Goal: Task Accomplishment & Management: Use online tool/utility

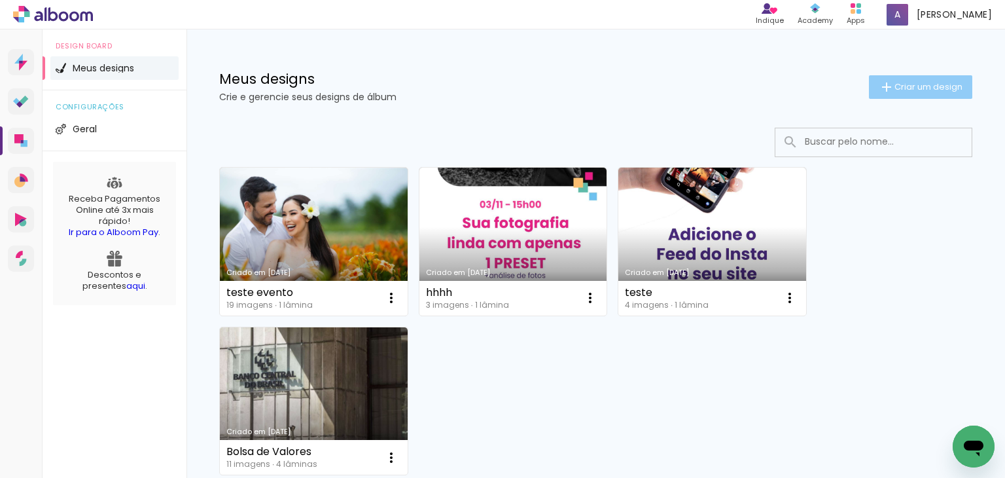
click at [894, 76] on paper-button "Criar um design" at bounding box center [920, 87] width 103 height 24
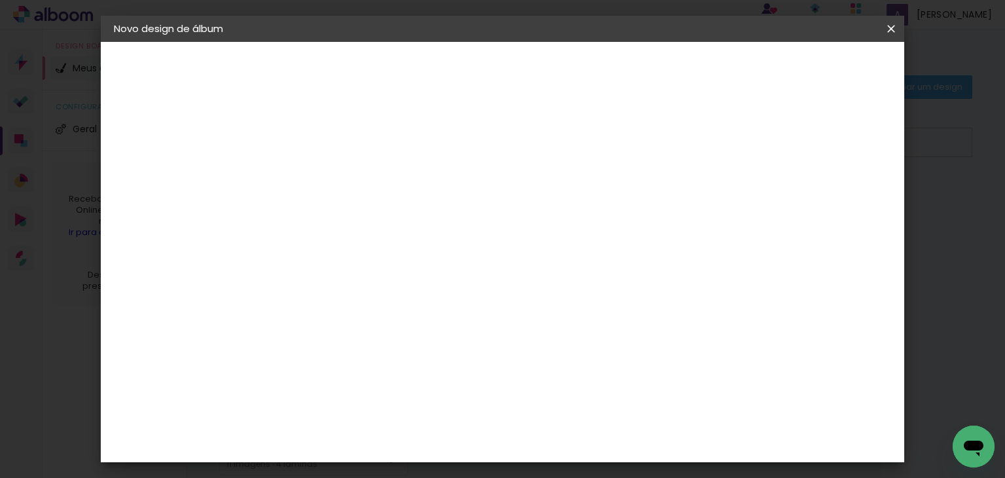
click at [328, 183] on input at bounding box center [328, 175] width 0 height 20
type input "teste evidence"
type paper-input "teste evidence"
click at [462, 77] on paper-button "Avançar" at bounding box center [430, 69] width 64 height 22
click at [415, 245] on input at bounding box center [361, 249] width 132 height 16
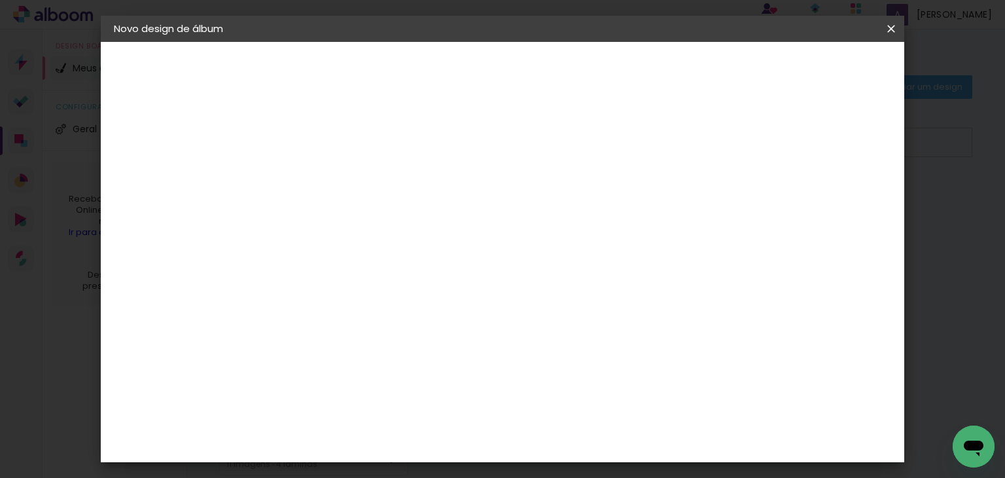
type input "evi"
type paper-input "evi"
click at [365, 299] on div "Evidence" at bounding box center [342, 295] width 46 height 10
click at [0, 0] on slot "Avançar" at bounding box center [0, 0] width 0 height 0
click at [379, 223] on input "text" at bounding box center [353, 228] width 51 height 20
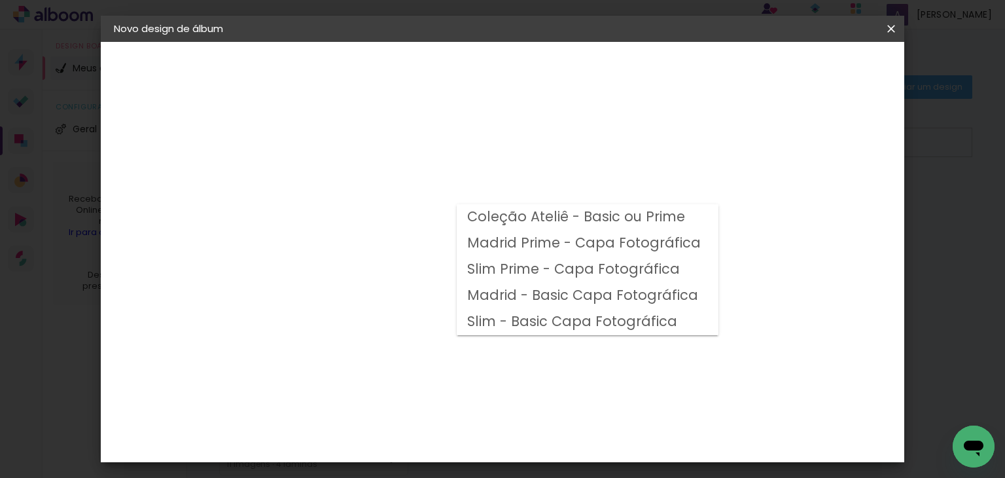
click at [0, 0] on slot "Madrid Prime - Capa Fotográfica" at bounding box center [0, 0] width 0 height 0
type input "Madrid Prime - Capa Fotográfica"
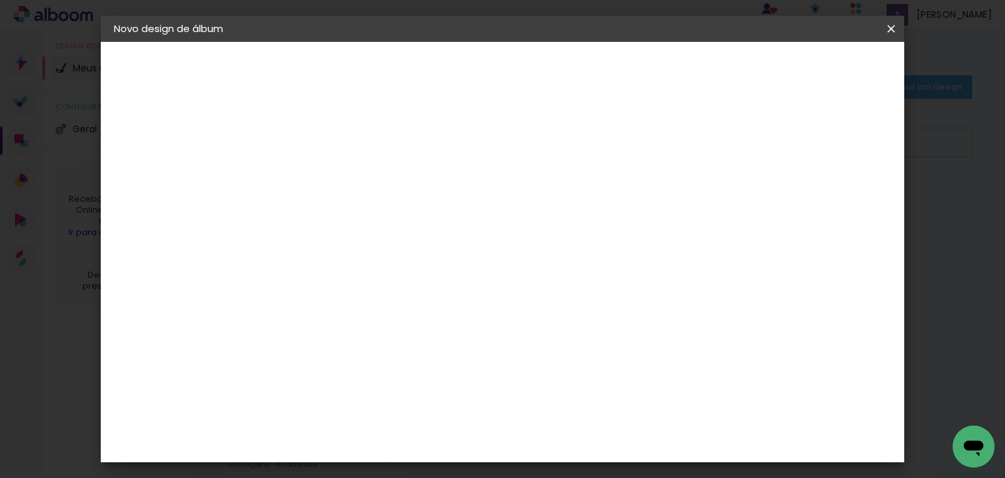
scroll to position [484, 0]
click at [541, 77] on paper-button "Avançar" at bounding box center [509, 69] width 64 height 22
drag, startPoint x: 302, startPoint y: 142, endPoint x: 288, endPoint y: 142, distance: 13.7
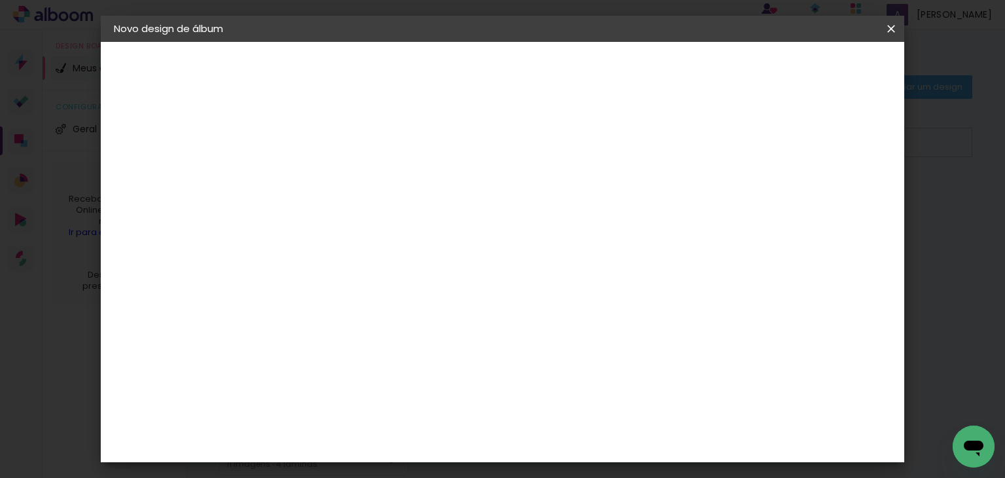
click at [288, 142] on div "mm Mostrar sangria 22.85 cm Largura da página 30.5 cm Altura 45.7 cm Largura da…" at bounding box center [456, 97] width 371 height 111
click at [535, 142] on div at bounding box center [529, 141] width 12 height 12
type paper-checkbox "on"
click at [535, 142] on div at bounding box center [529, 141] width 12 height 12
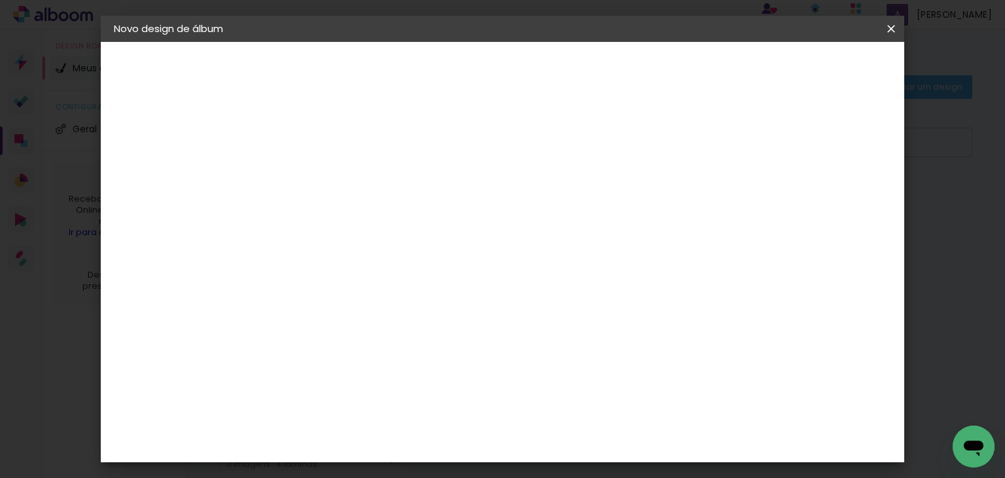
click at [621, 80] on paper-button "Iniciar design" at bounding box center [584, 73] width 73 height 31
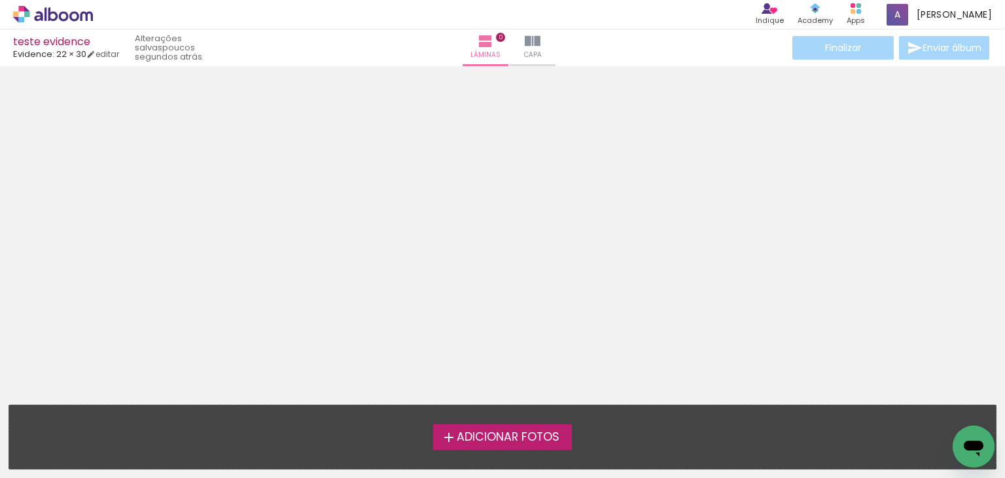
click at [496, 433] on span "Adicionar Fotos" at bounding box center [508, 437] width 103 height 12
click at [0, 0] on input "file" at bounding box center [0, 0] width 0 height 0
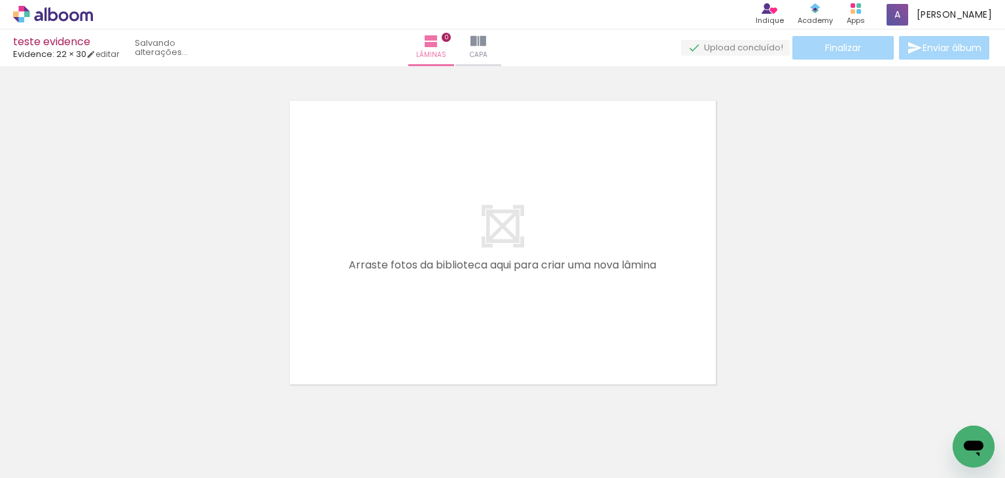
click at [521, 269] on quentale-layouter at bounding box center [503, 242] width 430 height 287
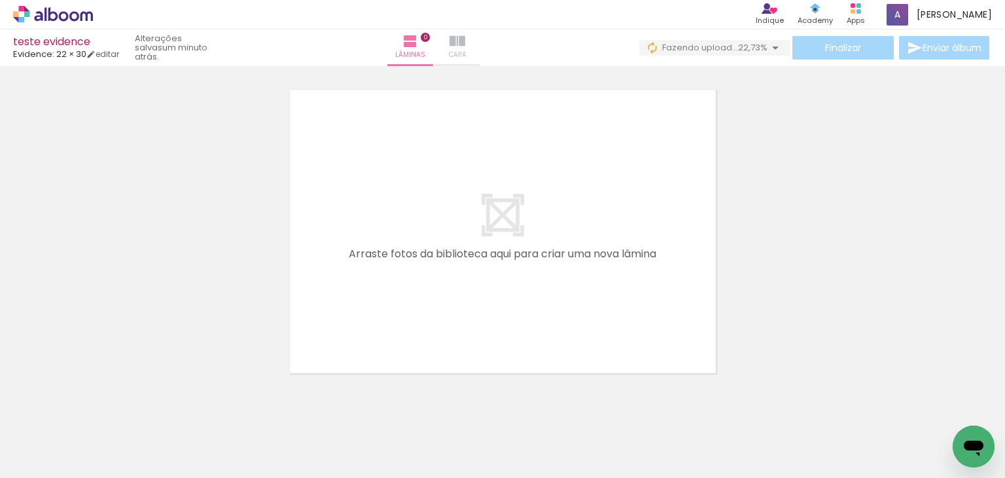
click at [480, 61] on paper-button "Capa" at bounding box center [457, 47] width 46 height 37
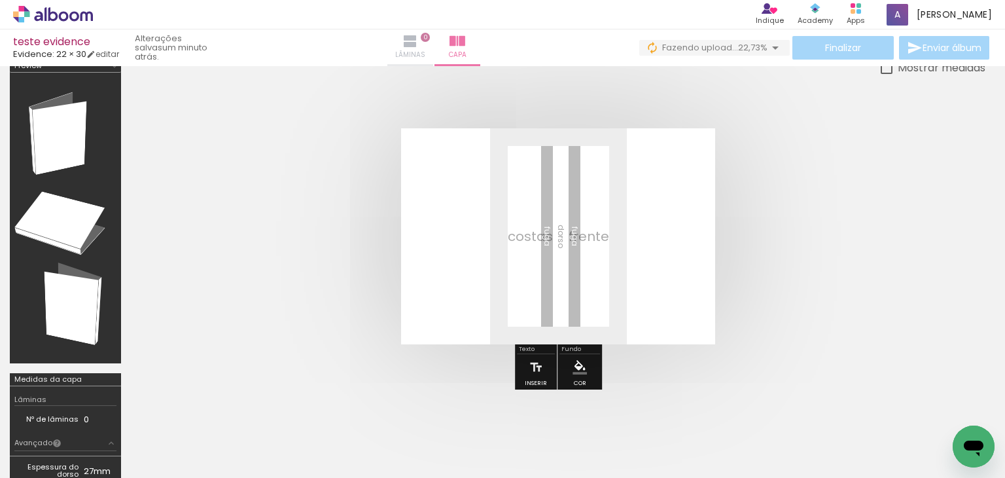
click at [433, 46] on paper-button "Lâminas 0" at bounding box center [410, 47] width 46 height 37
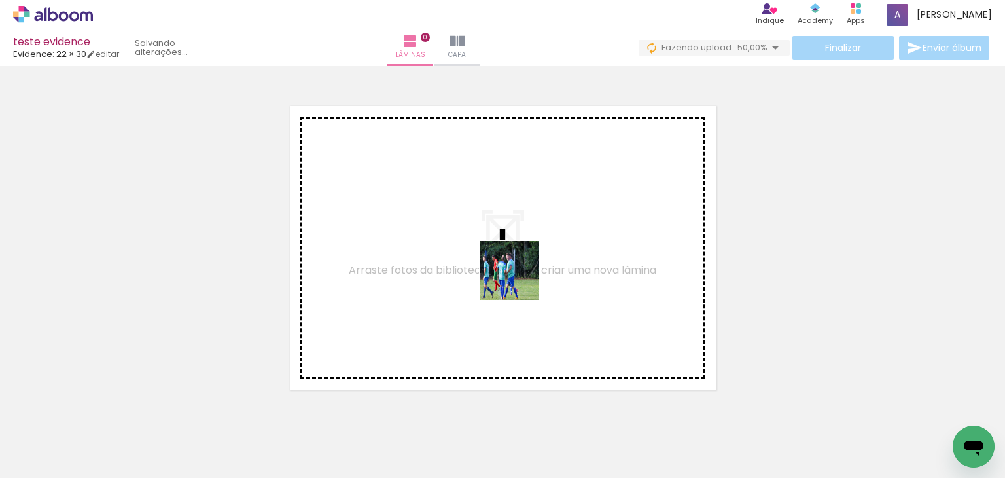
drag, startPoint x: 209, startPoint y: 440, endPoint x: 551, endPoint y: 252, distance: 390.0
click at [551, 252] on quentale-workspace at bounding box center [502, 239] width 1005 height 478
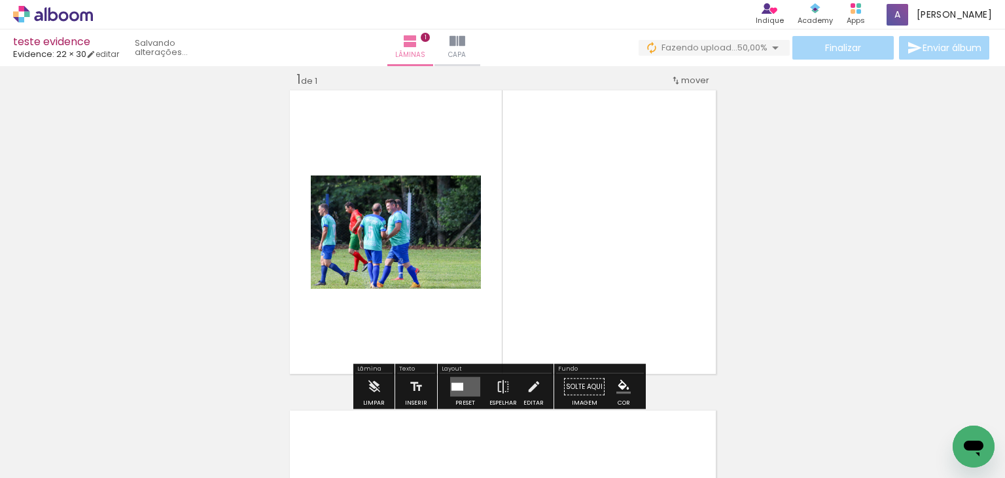
scroll to position [16, 0]
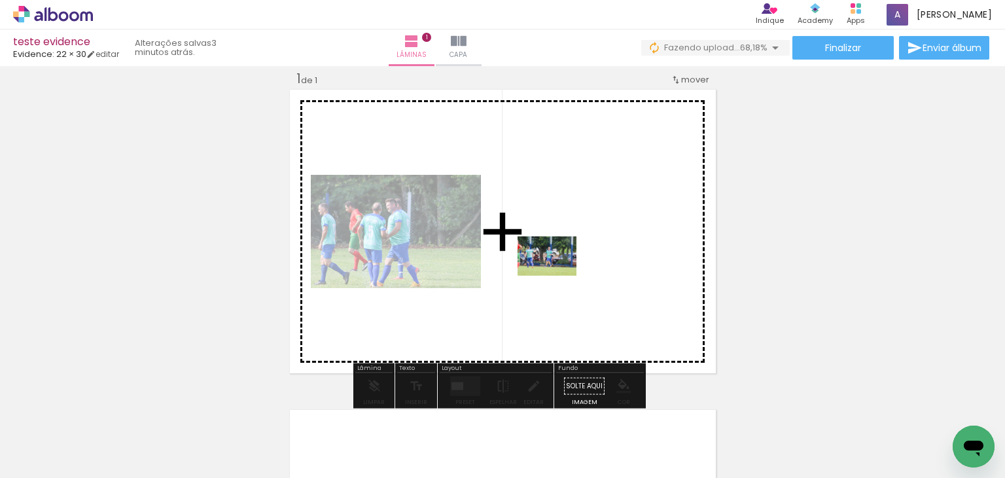
drag, startPoint x: 421, startPoint y: 391, endPoint x: 557, endPoint y: 275, distance: 178.2
click at [557, 275] on quentale-workspace at bounding box center [502, 239] width 1005 height 478
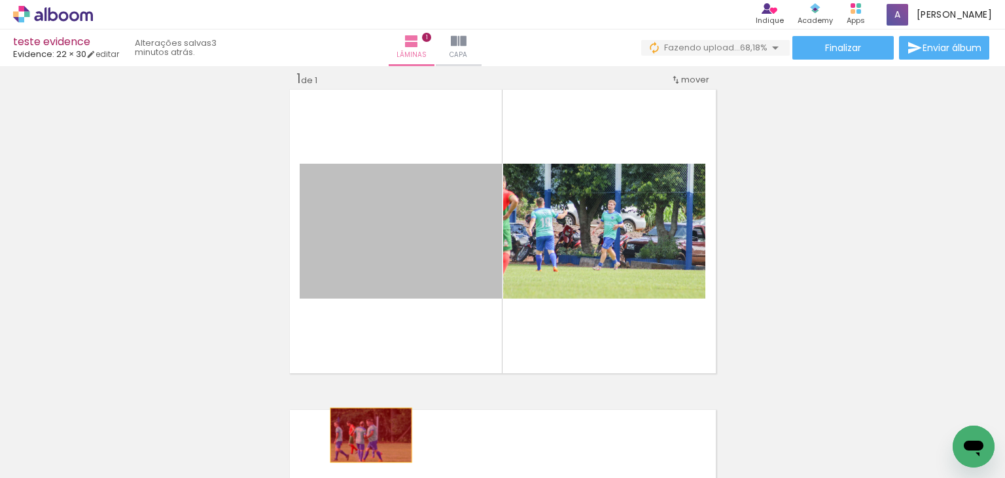
drag, startPoint x: 478, startPoint y: 254, endPoint x: 371, endPoint y: 432, distance: 208.3
click at [366, 434] on quentale-workspace at bounding box center [502, 239] width 1005 height 478
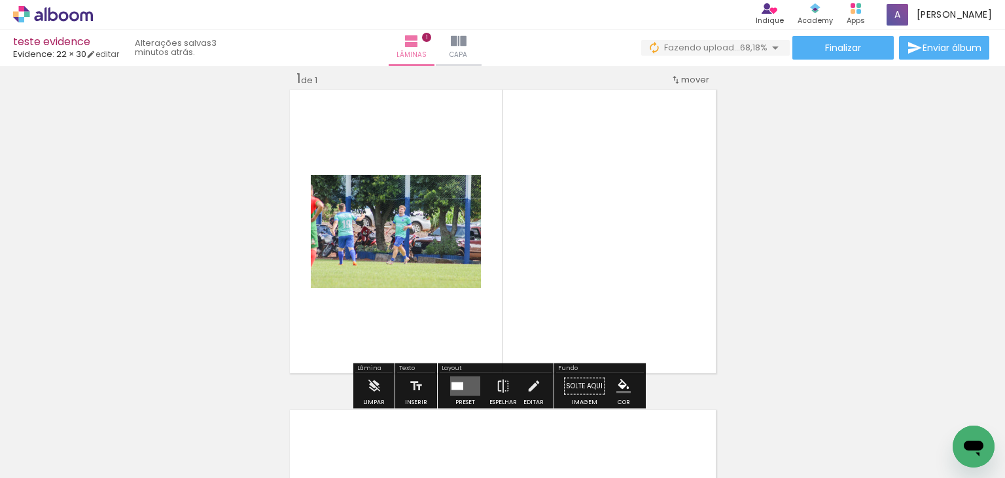
click at [436, 192] on div at bounding box center [444, 188] width 16 height 13
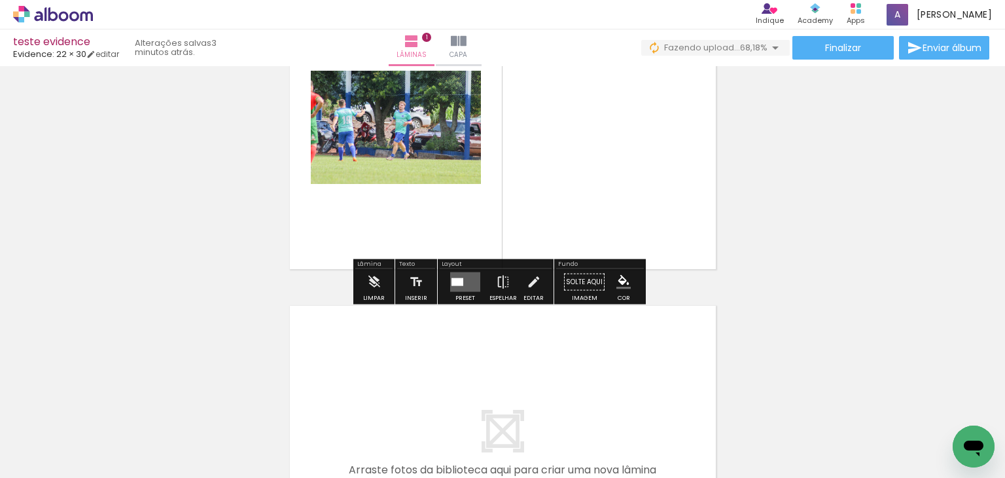
scroll to position [99, 0]
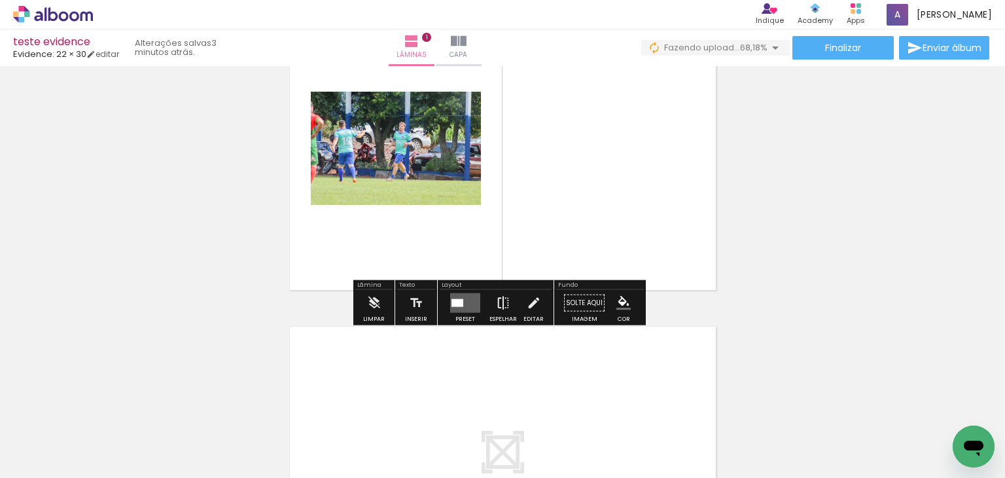
click at [506, 309] on iron-icon at bounding box center [503, 303] width 14 height 26
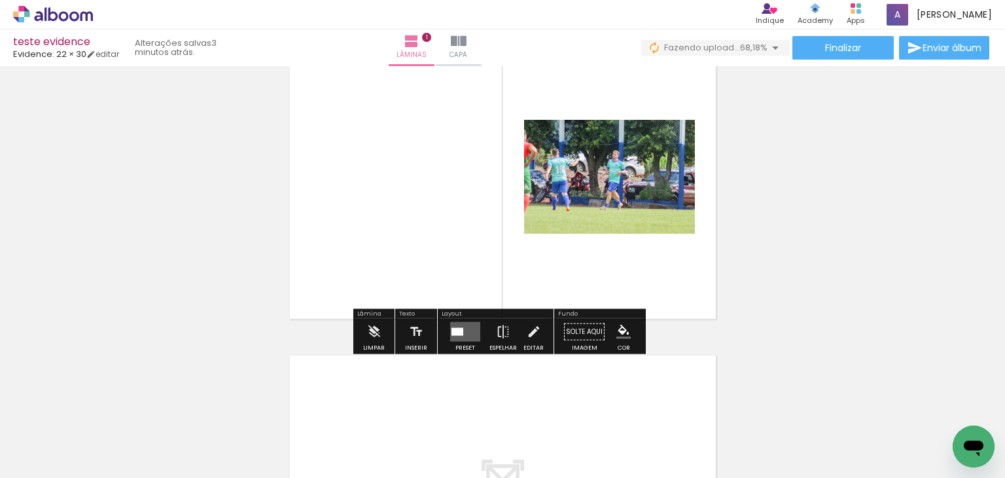
scroll to position [34, 0]
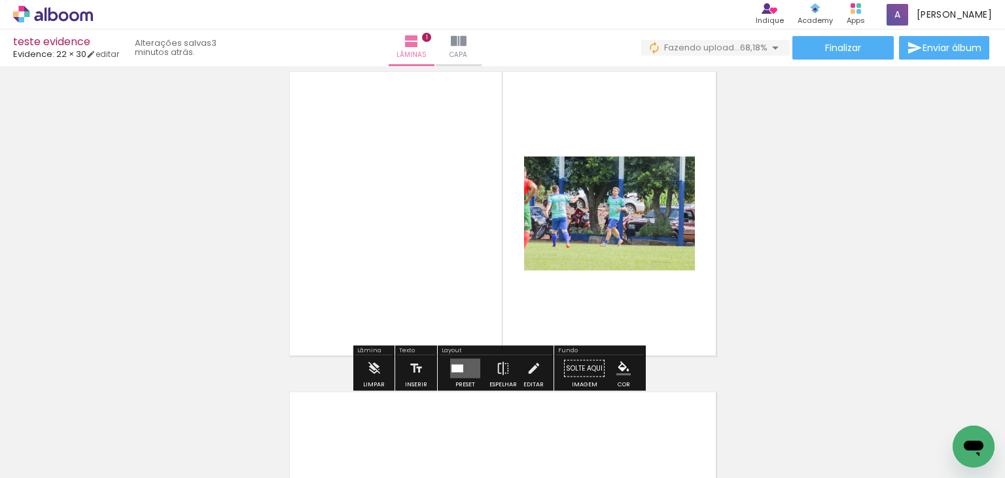
drag, startPoint x: 500, startPoint y: 442, endPoint x: 493, endPoint y: 414, distance: 29.2
click at [501, 441] on div at bounding box center [497, 433] width 65 height 43
drag, startPoint x: 493, startPoint y: 414, endPoint x: 485, endPoint y: 288, distance: 125.8
click at [488, 392] on quentale-workspace at bounding box center [502, 239] width 1005 height 478
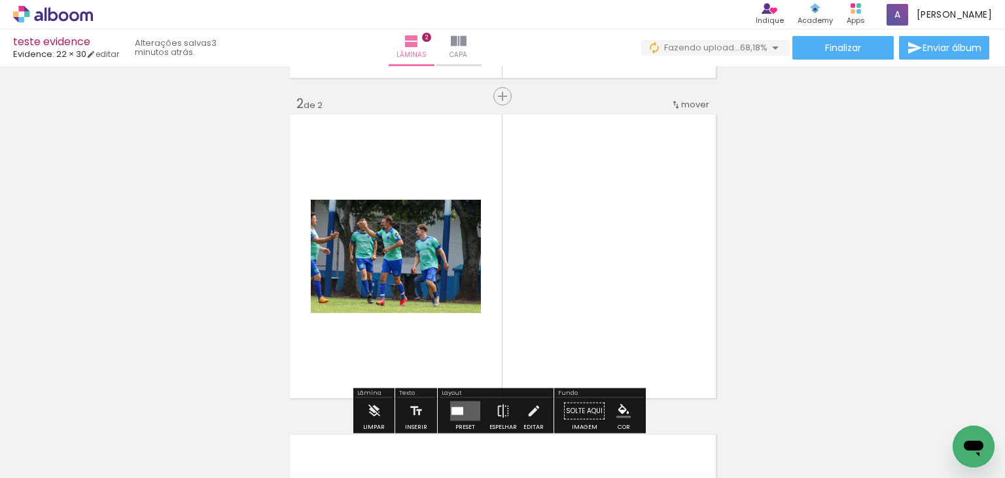
scroll to position [336, 0]
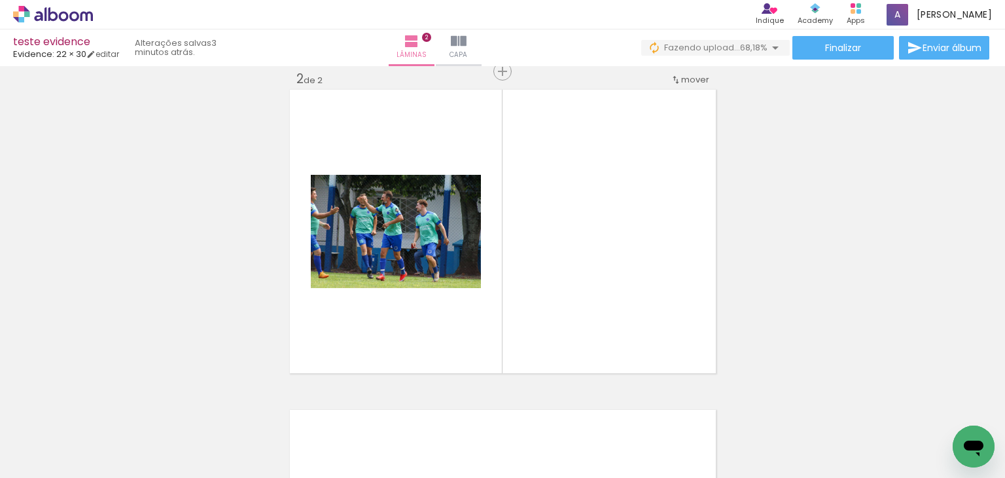
click at [61, 440] on input "Todas as fotos" at bounding box center [37, 437] width 50 height 11
click at [181, 326] on div "Inserir lâmina 1 de 2 Inserir lâmina 2 de 2" at bounding box center [502, 214] width 1005 height 960
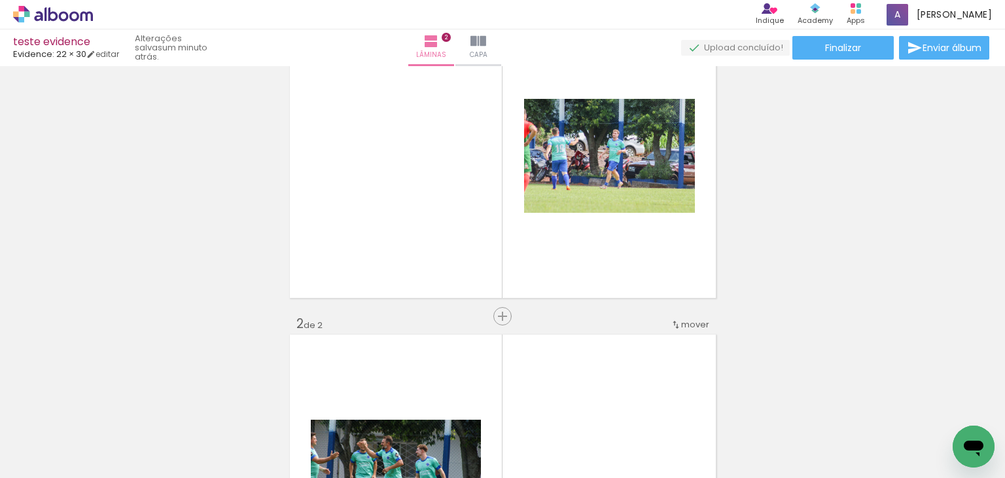
scroll to position [0, 0]
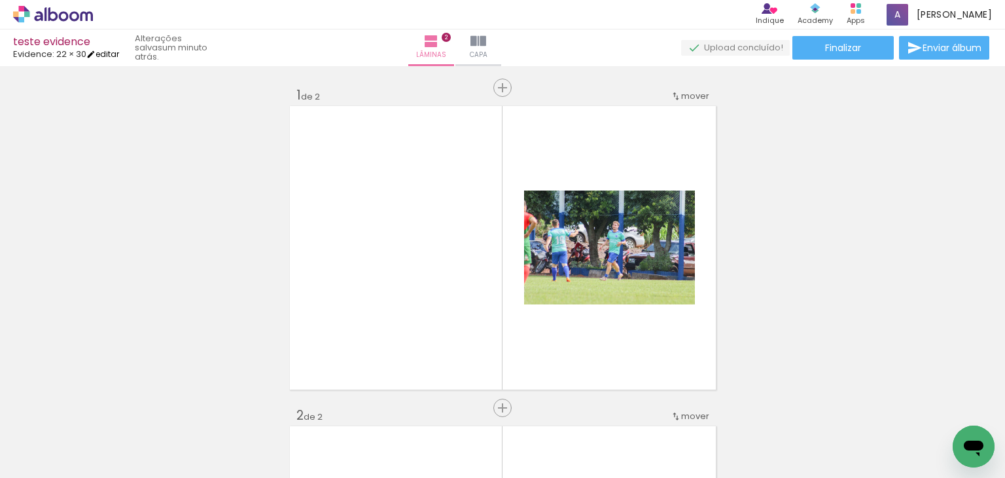
click at [108, 56] on link "editar" at bounding box center [102, 53] width 33 height 11
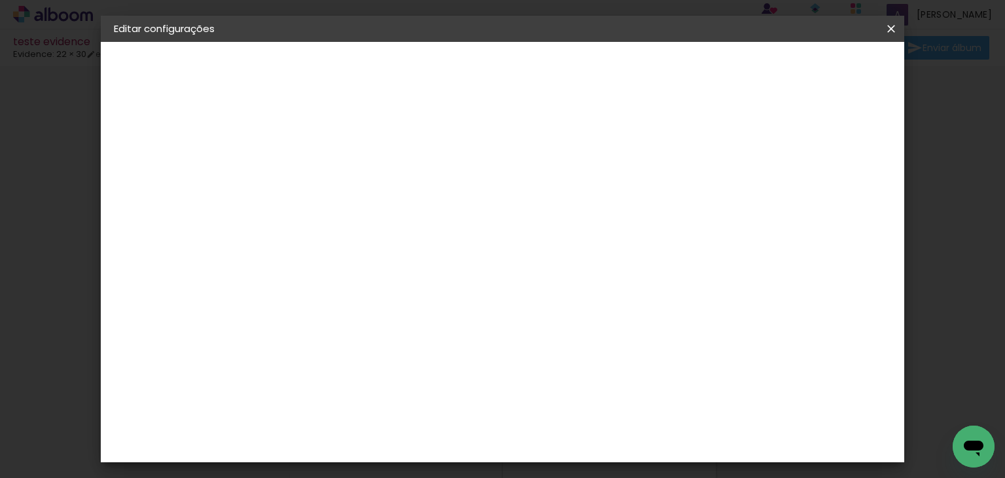
click at [168, 176] on div "2. Especificações Fornecedor Escolhendo fornecedor... Evidence Modelo Escolhend…" at bounding box center [185, 165] width 143 height 78
click at [170, 166] on div "Evidence" at bounding box center [161, 161] width 41 height 9
click at [395, 237] on paper-input-container at bounding box center [360, 249] width 141 height 29
type input "evi"
type paper-input "evi"
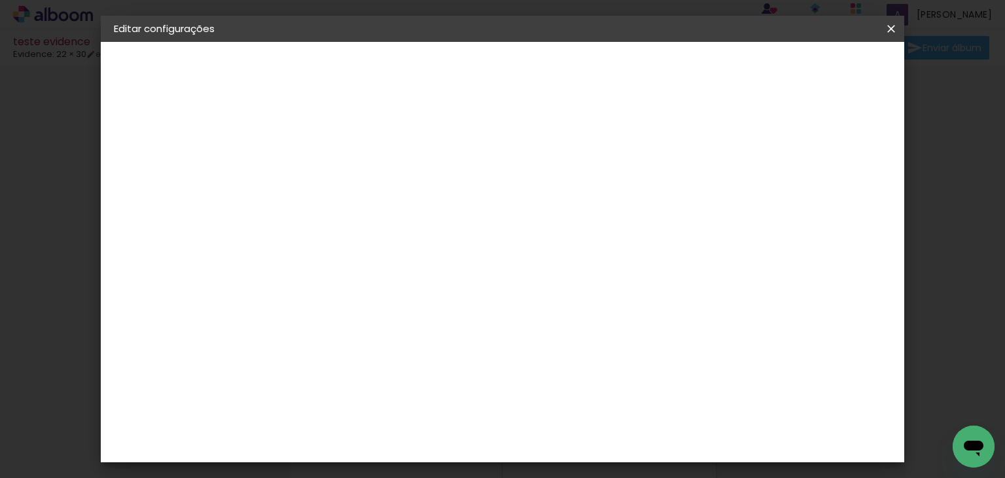
click at [392, 283] on paper-item "Evidence" at bounding box center [347, 295] width 115 height 29
click at [365, 296] on div "Evidence" at bounding box center [342, 295] width 46 height 10
click at [406, 301] on paper-item "Evidence" at bounding box center [347, 295] width 115 height 29
click at [365, 296] on div "Evidence" at bounding box center [342, 295] width 46 height 10
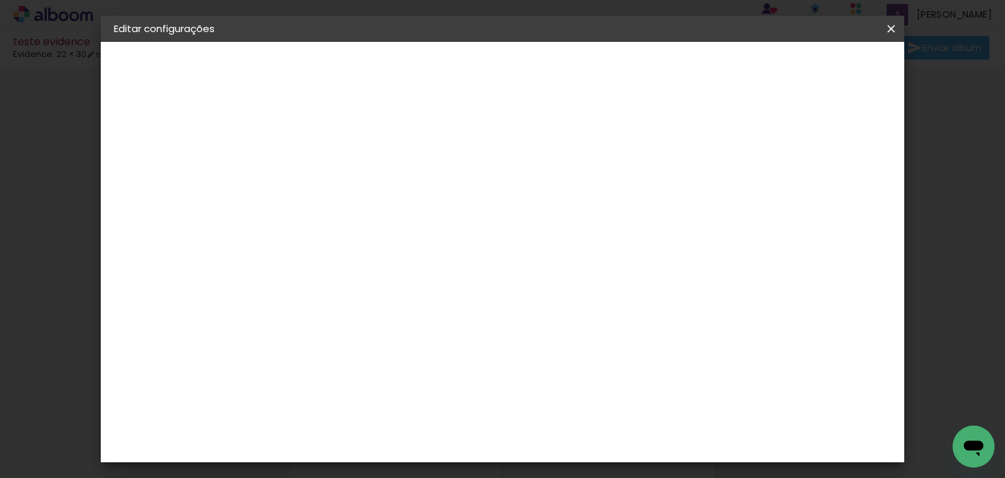
click at [180, 163] on iron-pages "Fornecedor Escolhendo fornecedor... Evidence" at bounding box center [185, 161] width 143 height 26
click at [537, 78] on paper-button "Avançar" at bounding box center [505, 69] width 64 height 22
click at [379, 220] on input "text" at bounding box center [353, 228] width 51 height 20
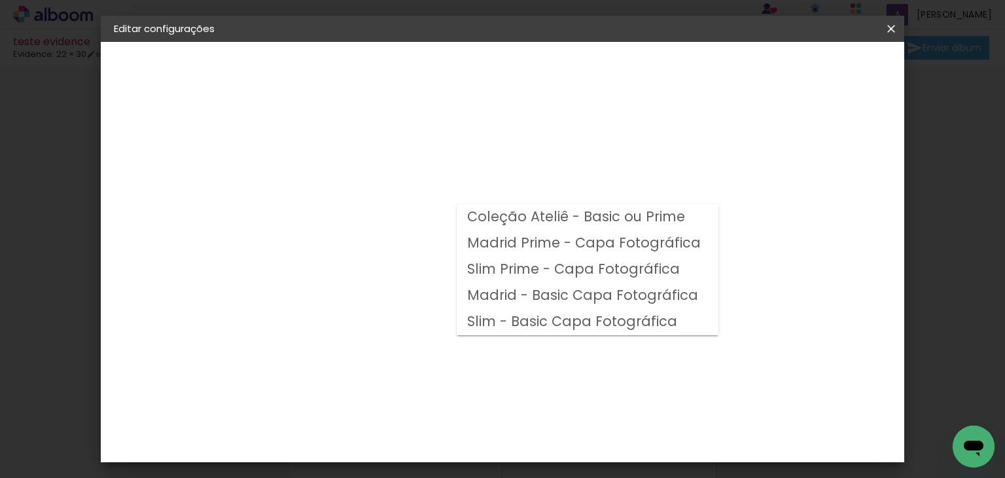
click at [0, 0] on slot "Slim Prime - Capa Fotográfica" at bounding box center [0, 0] width 0 height 0
type input "Slim Prime - Capa Fotográfica"
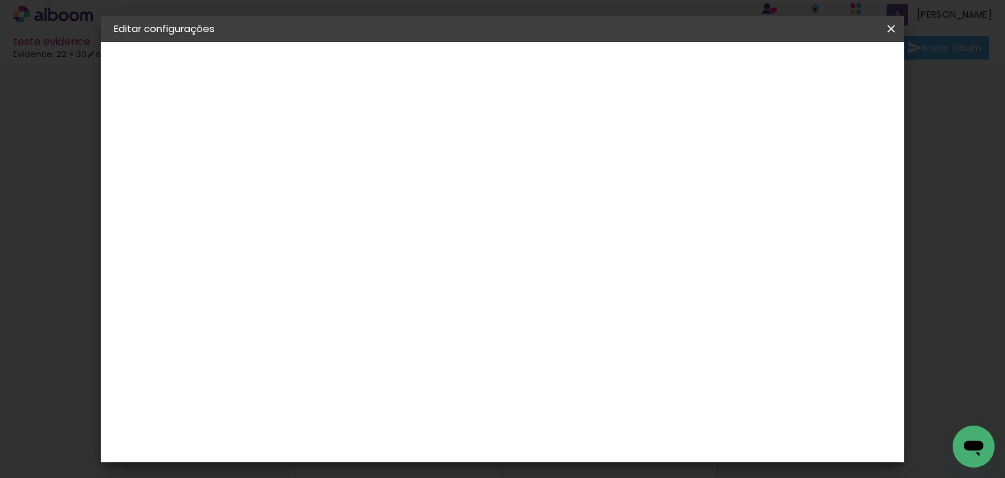
scroll to position [247, 0]
click at [416, 263] on span "20 × 20" at bounding box center [385, 280] width 61 height 35
click at [0, 0] on slot "Avançar" at bounding box center [0, 0] width 0 height 0
click at [456, 29] on header "Editar configurações" at bounding box center [503, 29] width 804 height 26
click at [895, 30] on iron-icon at bounding box center [891, 28] width 16 height 13
